Goal: Task Accomplishment & Management: Manage account settings

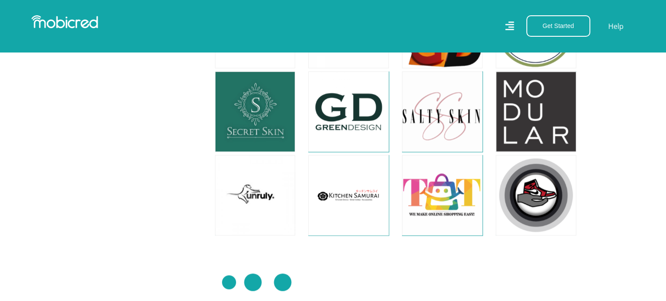
scroll to position [4239, 0]
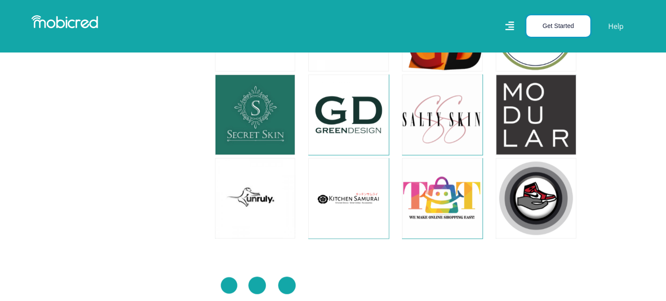
click at [537, 30] on button "Get Started" at bounding box center [558, 25] width 64 height 21
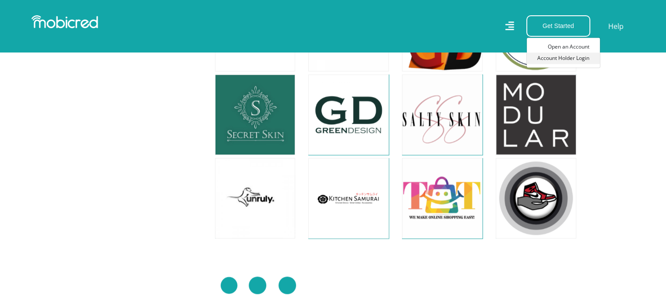
click at [543, 57] on link "Account Holder Login" at bounding box center [563, 58] width 73 height 11
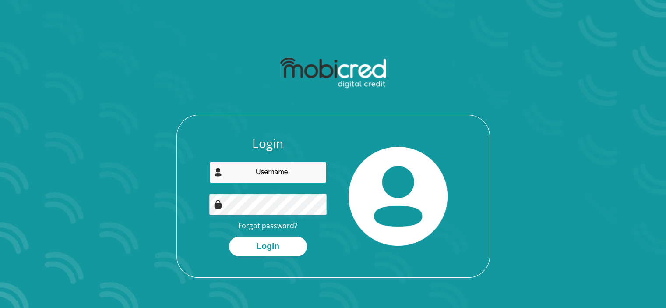
type input "nosipho.sipungela@gmail.com"
drag, startPoint x: 270, startPoint y: 189, endPoint x: 357, endPoint y: 246, distance: 104.9
click at [357, 246] on div at bounding box center [398, 196] width 130 height 120
click at [218, 205] on img at bounding box center [218, 204] width 9 height 9
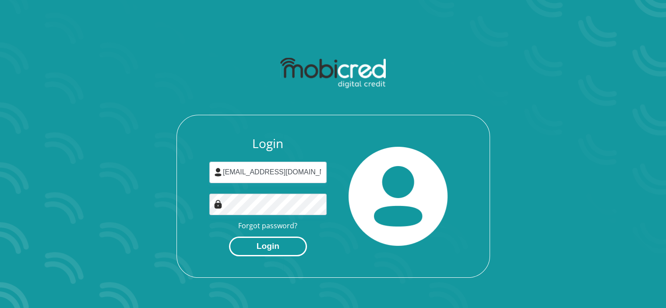
click at [280, 248] on button "Login" at bounding box center [268, 246] width 78 height 20
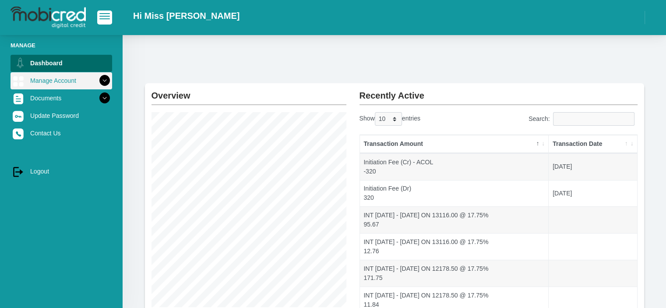
click at [98, 80] on icon at bounding box center [104, 80] width 15 height 15
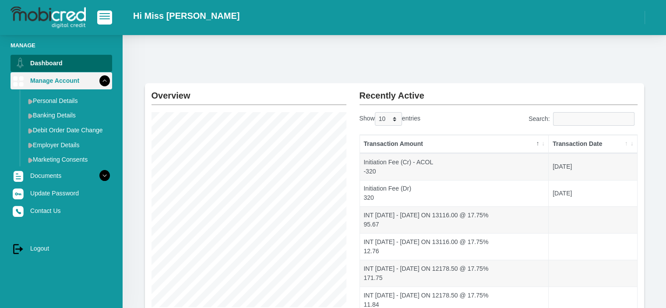
click at [98, 80] on icon at bounding box center [104, 80] width 15 height 15
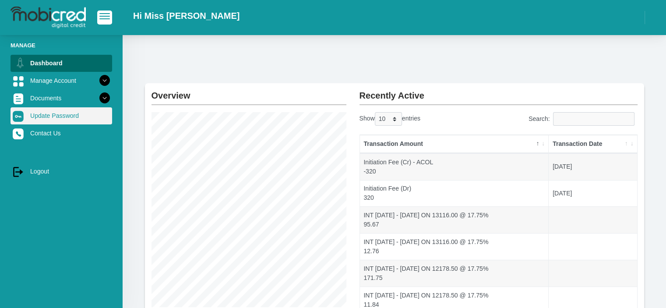
click at [74, 117] on link "Update Password" at bounding box center [62, 115] width 102 height 17
